Goal: Browse casually

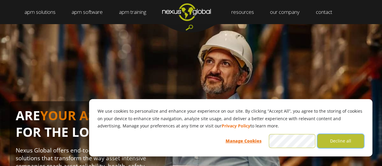
click at [332, 143] on button "Decline all" at bounding box center [341, 141] width 47 height 14
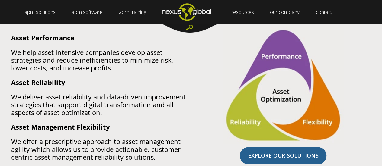
scroll to position [242, 0]
